Goal: Task Accomplishment & Management: Use online tool/utility

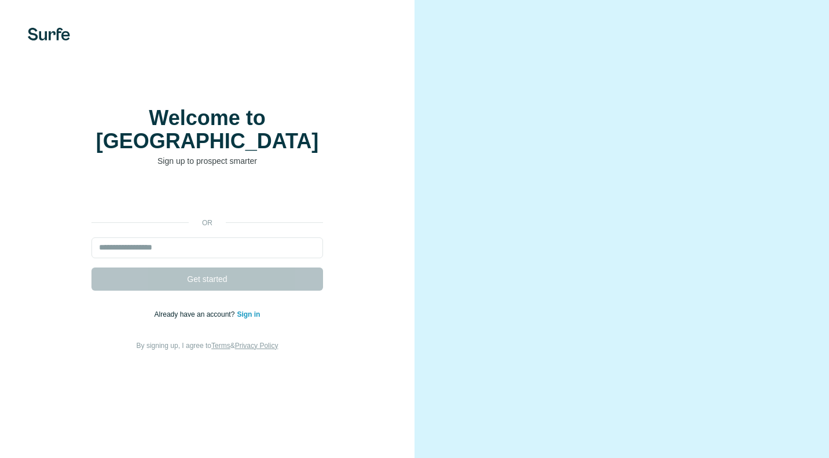
click at [229, 163] on div "Welcome to Surfe Sign up to prospect smarter or Get started Already have an acc…" at bounding box center [207, 229] width 368 height 245
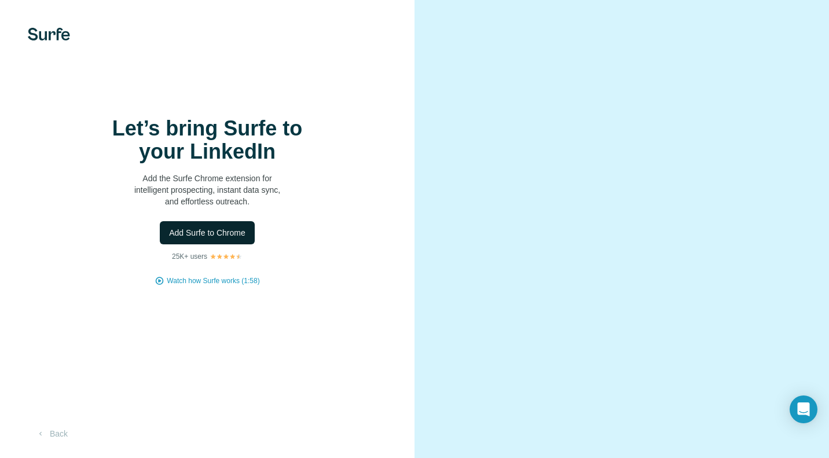
click at [228, 232] on span "Add Surfe to Chrome" at bounding box center [207, 233] width 76 height 12
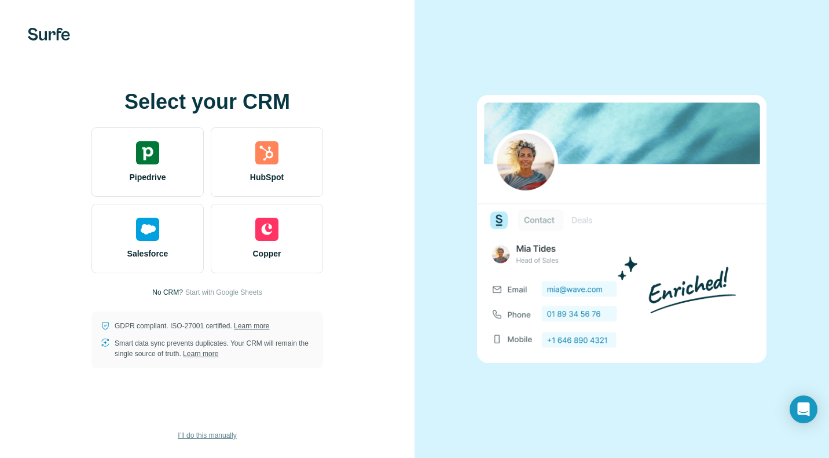
click at [221, 436] on span "I’ll do this manually" at bounding box center [207, 435] width 58 height 10
